Goal: Find specific page/section: Find specific page/section

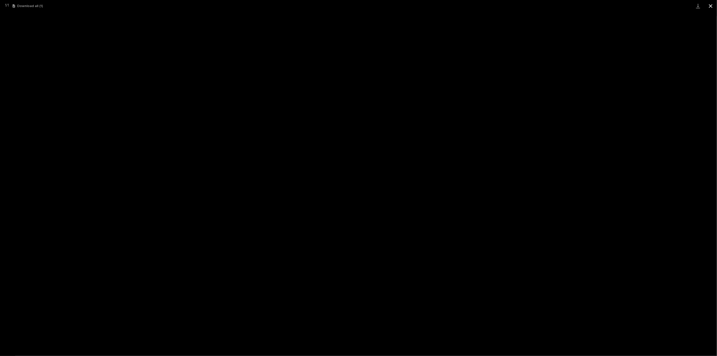
click at [712, 8] on button "Close gallery" at bounding box center [711, 6] width 13 height 12
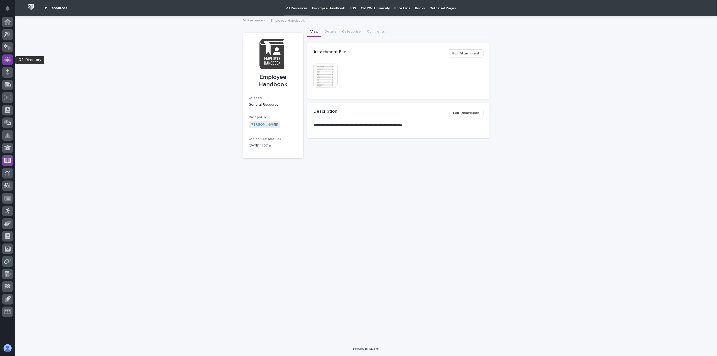
click at [8, 60] on icon at bounding box center [7, 59] width 3 height 5
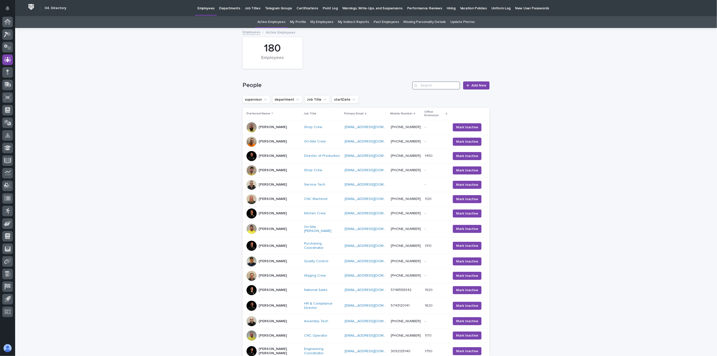
click at [425, 84] on input "Search" at bounding box center [436, 85] width 48 height 8
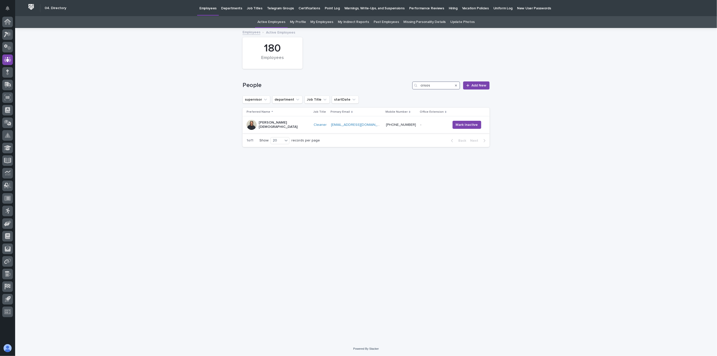
type input "crisos"
click at [288, 127] on div "[PERSON_NAME][DEMOGRAPHIC_DATA]" at bounding box center [278, 125] width 63 height 13
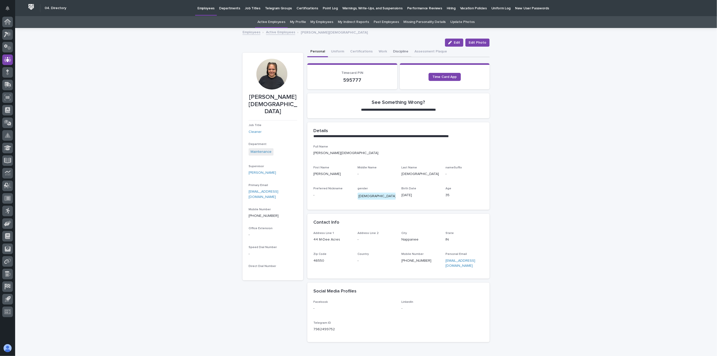
click at [393, 52] on button "Discipline" at bounding box center [400, 52] width 21 height 11
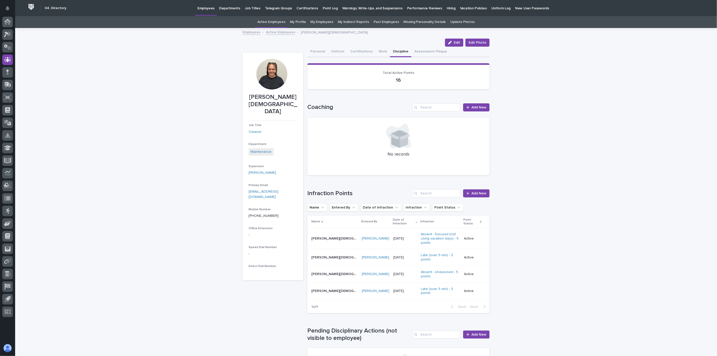
click at [327, 238] on td "[PERSON_NAME] [PERSON_NAME]" at bounding box center [333, 238] width 52 height 21
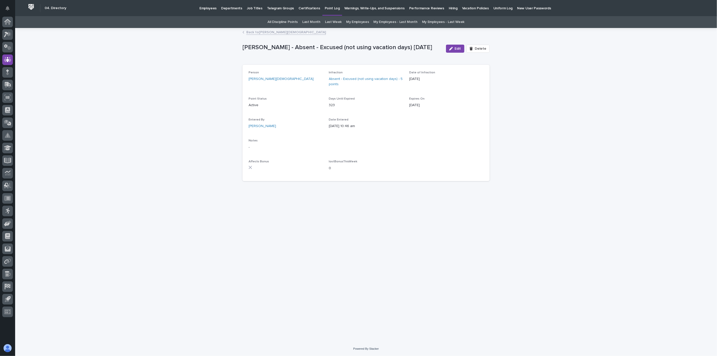
click at [261, 33] on link "Back to [PERSON_NAME]" at bounding box center [286, 32] width 80 height 6
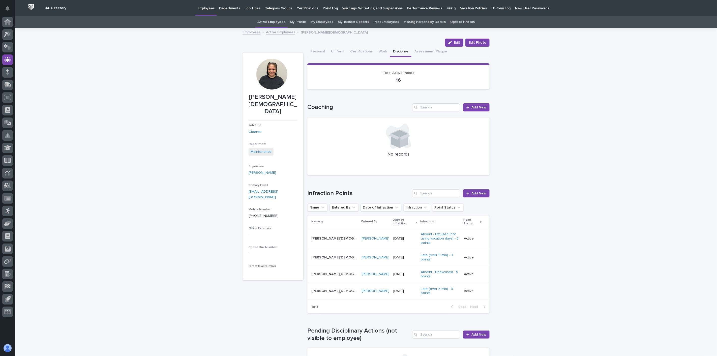
drag, startPoint x: 72, startPoint y: 42, endPoint x: 88, endPoint y: 37, distance: 17.3
click at [72, 42] on div "Loading... Saving… Loading... Saving… [PERSON_NAME] Edit Edit Photo Edit Edit P…" at bounding box center [366, 275] width 702 height 493
click at [275, 32] on link "Active Employees" at bounding box center [280, 32] width 29 height 6
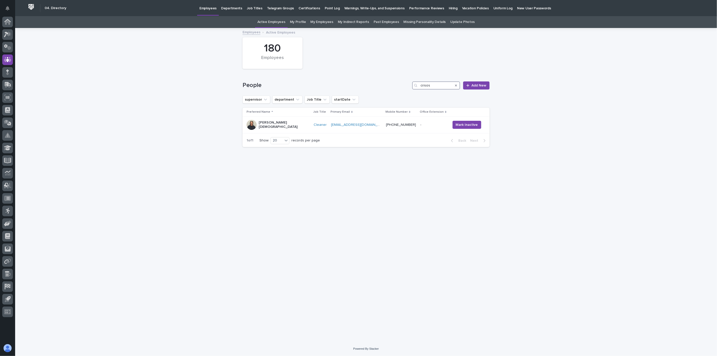
drag, startPoint x: 437, startPoint y: 88, endPoint x: 386, endPoint y: 85, distance: 51.0
click at [386, 86] on div "People crisos Add New" at bounding box center [366, 85] width 247 height 8
type input "[PERSON_NAME]"
click at [290, 126] on div "[PERSON_NAME]" at bounding box center [269, 124] width 44 height 10
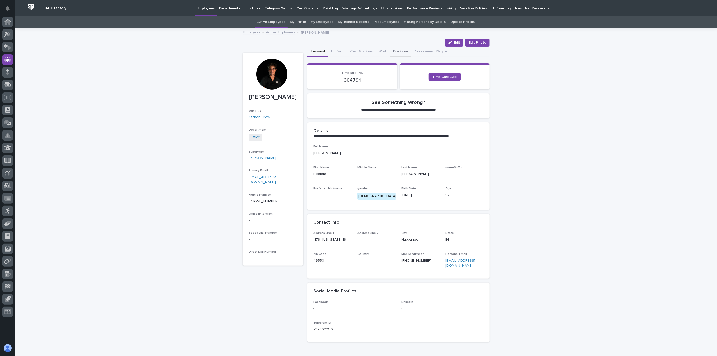
click at [393, 50] on button "Discipline" at bounding box center [400, 52] width 21 height 11
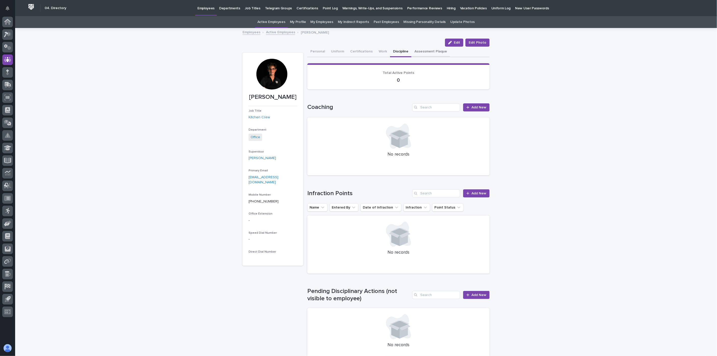
click at [426, 51] on button "Assessment Plaque" at bounding box center [431, 52] width 39 height 11
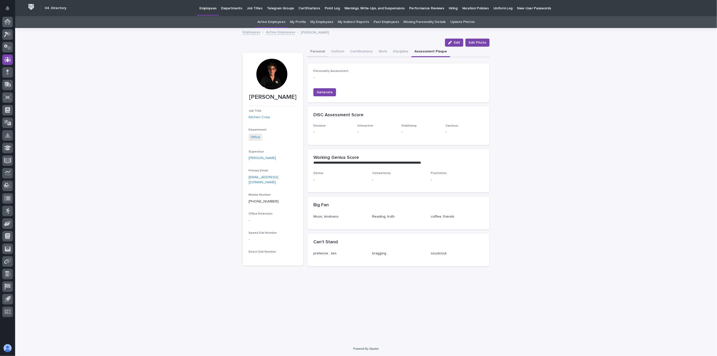
click at [316, 53] on button "Personal" at bounding box center [317, 52] width 21 height 11
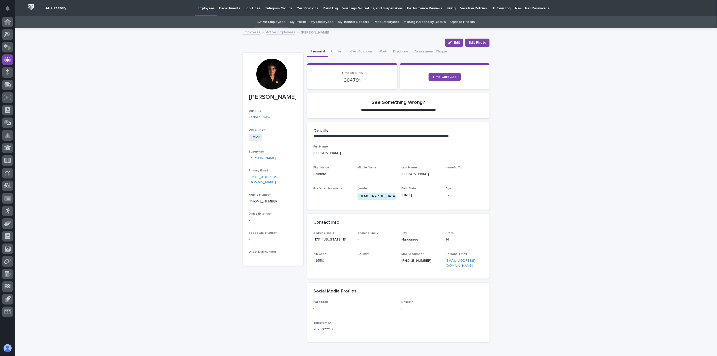
drag, startPoint x: 595, startPoint y: 160, endPoint x: 590, endPoint y: 158, distance: 4.7
click at [595, 160] on div "**********" at bounding box center [366, 200] width 702 height 343
click at [400, 52] on button "Discipline" at bounding box center [400, 52] width 21 height 11
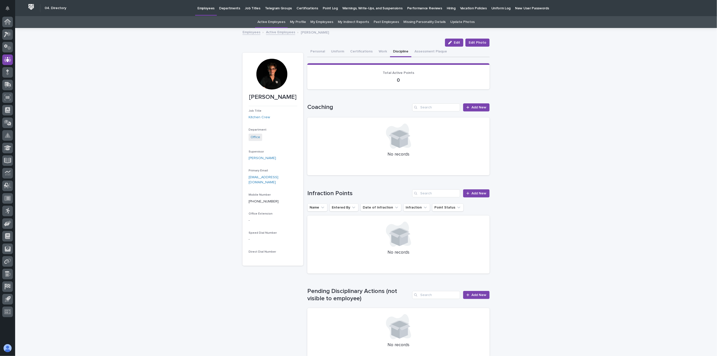
click at [278, 32] on link "Active Employees" at bounding box center [280, 32] width 29 height 6
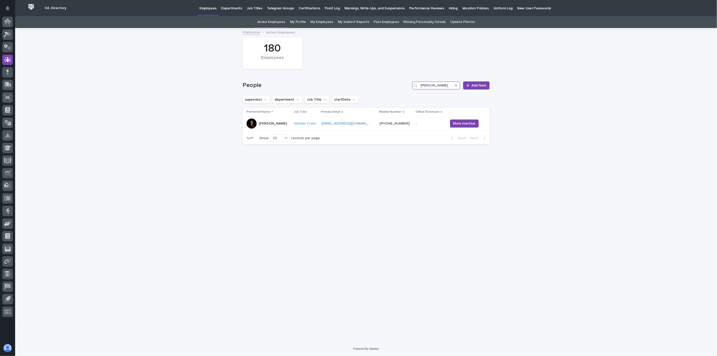
drag, startPoint x: 437, startPoint y: 86, endPoint x: 385, endPoint y: 79, distance: 52.7
click at [385, 79] on div "People [PERSON_NAME] Add New" at bounding box center [366, 83] width 247 height 24
type input "criso"
click at [292, 128] on div "[PERSON_NAME][DEMOGRAPHIC_DATA]" at bounding box center [278, 125] width 63 height 13
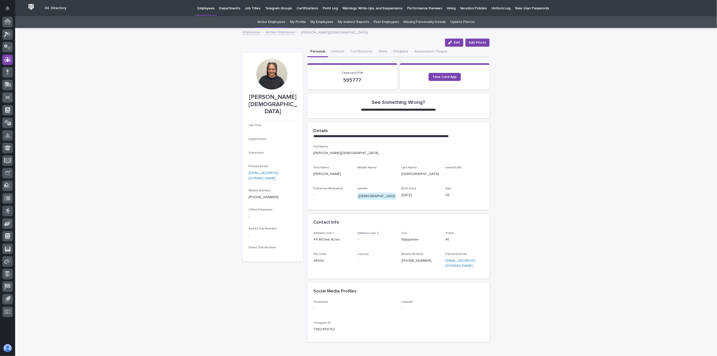
scroll to position [16, 0]
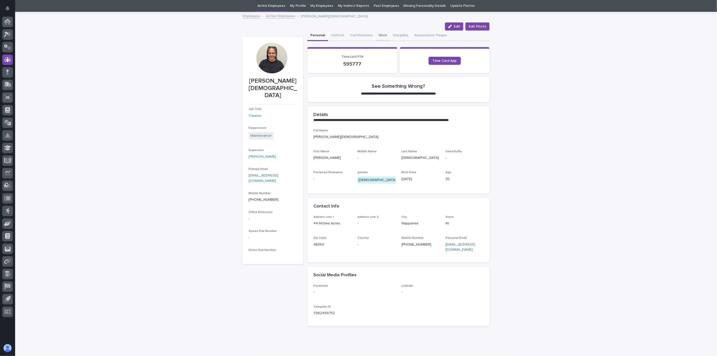
click at [381, 34] on button "Work" at bounding box center [383, 36] width 14 height 11
